Goal: Find specific page/section: Find specific page/section

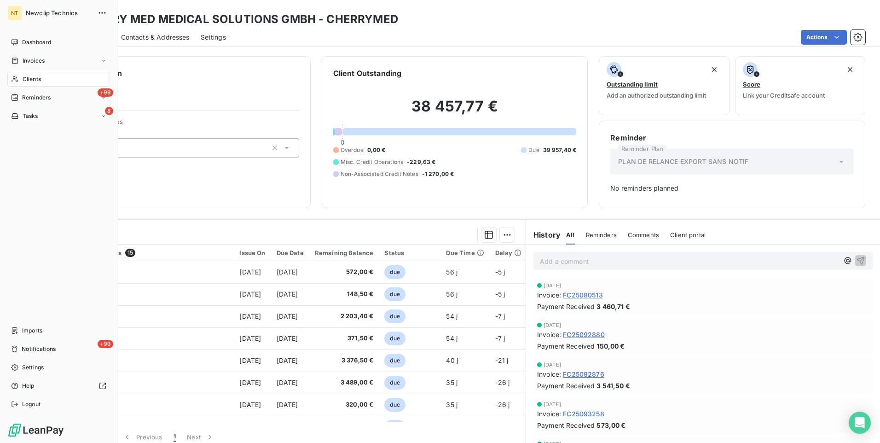
drag, startPoint x: 27, startPoint y: 78, endPoint x: 222, endPoint y: 64, distance: 195.7
click at [27, 78] on span "Clients" at bounding box center [32, 79] width 18 height 8
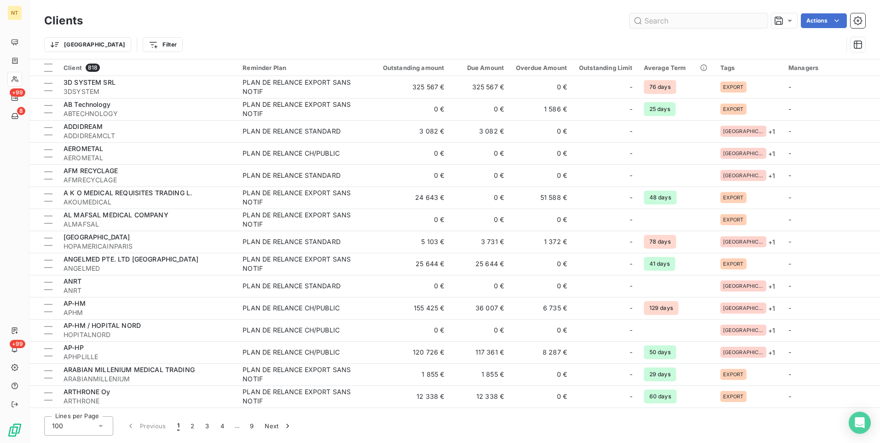
click at [686, 20] on input "text" at bounding box center [699, 20] width 138 height 15
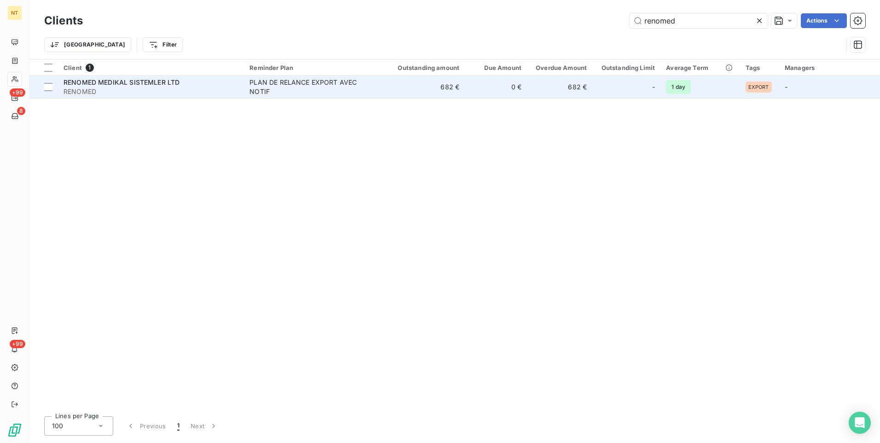
type input "renomed"
click at [156, 87] on span "RENOMED" at bounding box center [151, 91] width 175 height 9
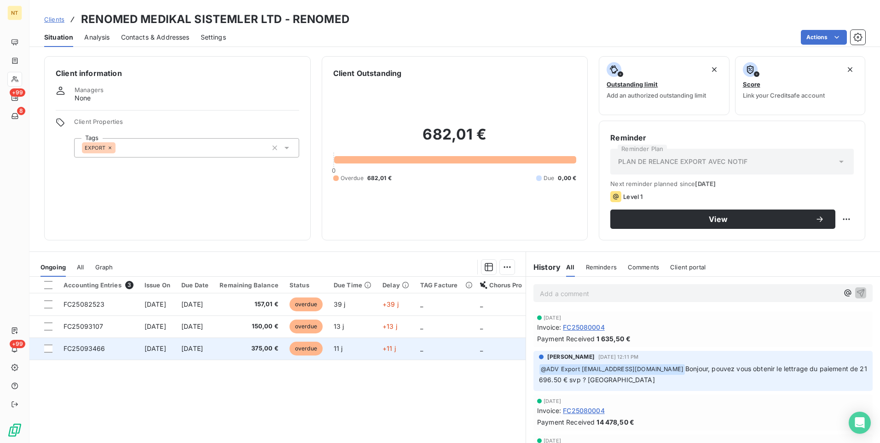
click at [86, 349] on span "FC25093466" at bounding box center [85, 348] width 42 height 8
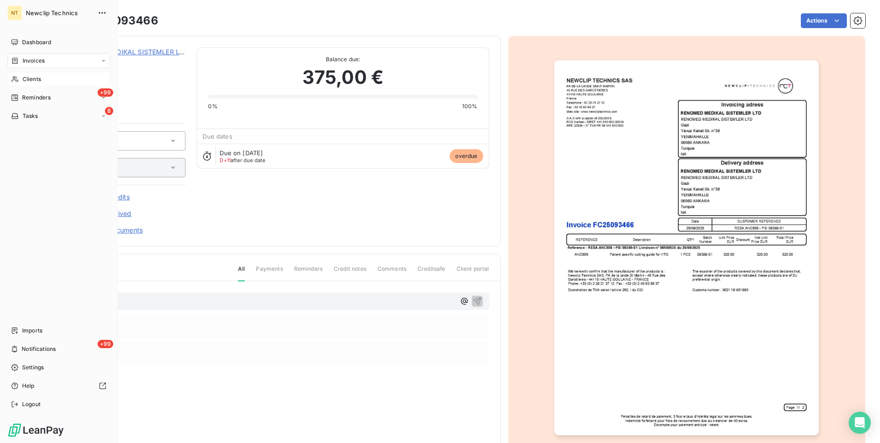
click at [29, 76] on span "Clients" at bounding box center [32, 79] width 18 height 8
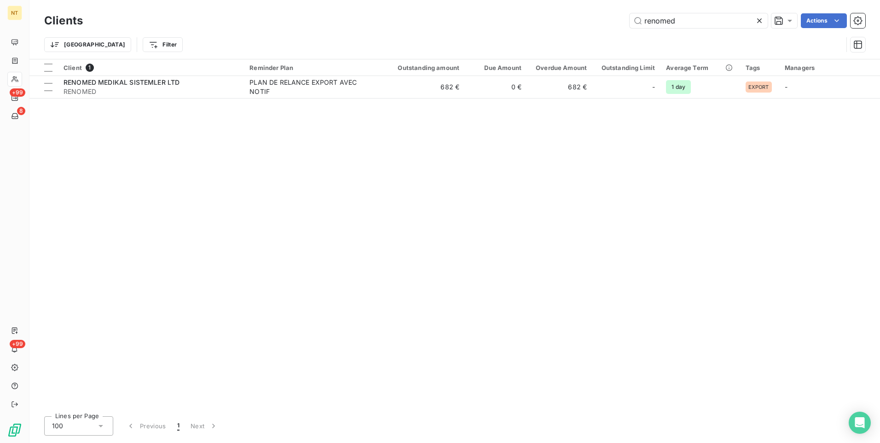
click at [759, 19] on icon at bounding box center [759, 20] width 9 height 9
